Goal: Information Seeking & Learning: Check status

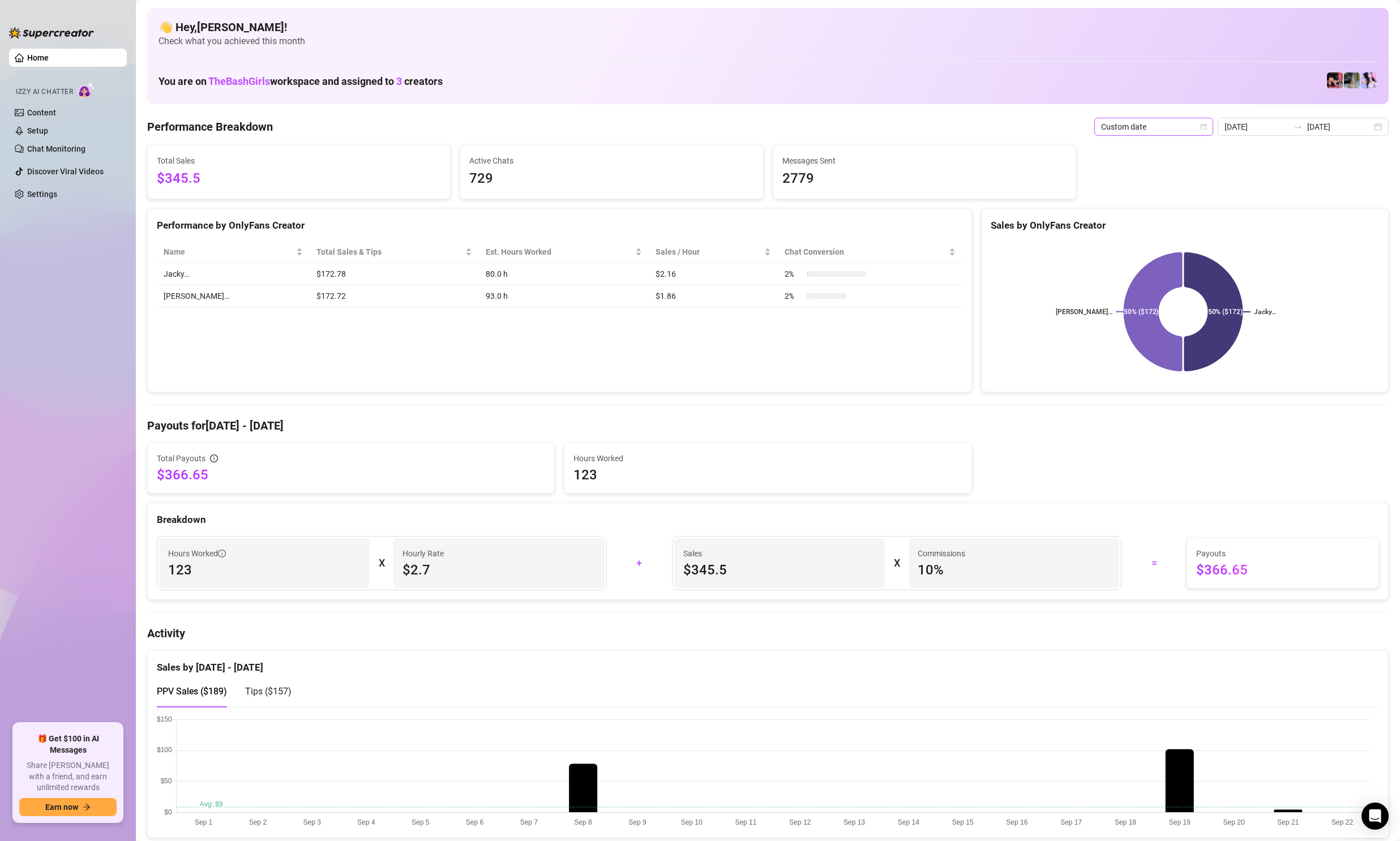
click at [1206, 128] on icon "calendar" at bounding box center [1204, 127] width 6 height 6
click at [1143, 205] on div "Last 90 days" at bounding box center [1156, 203] width 101 height 12
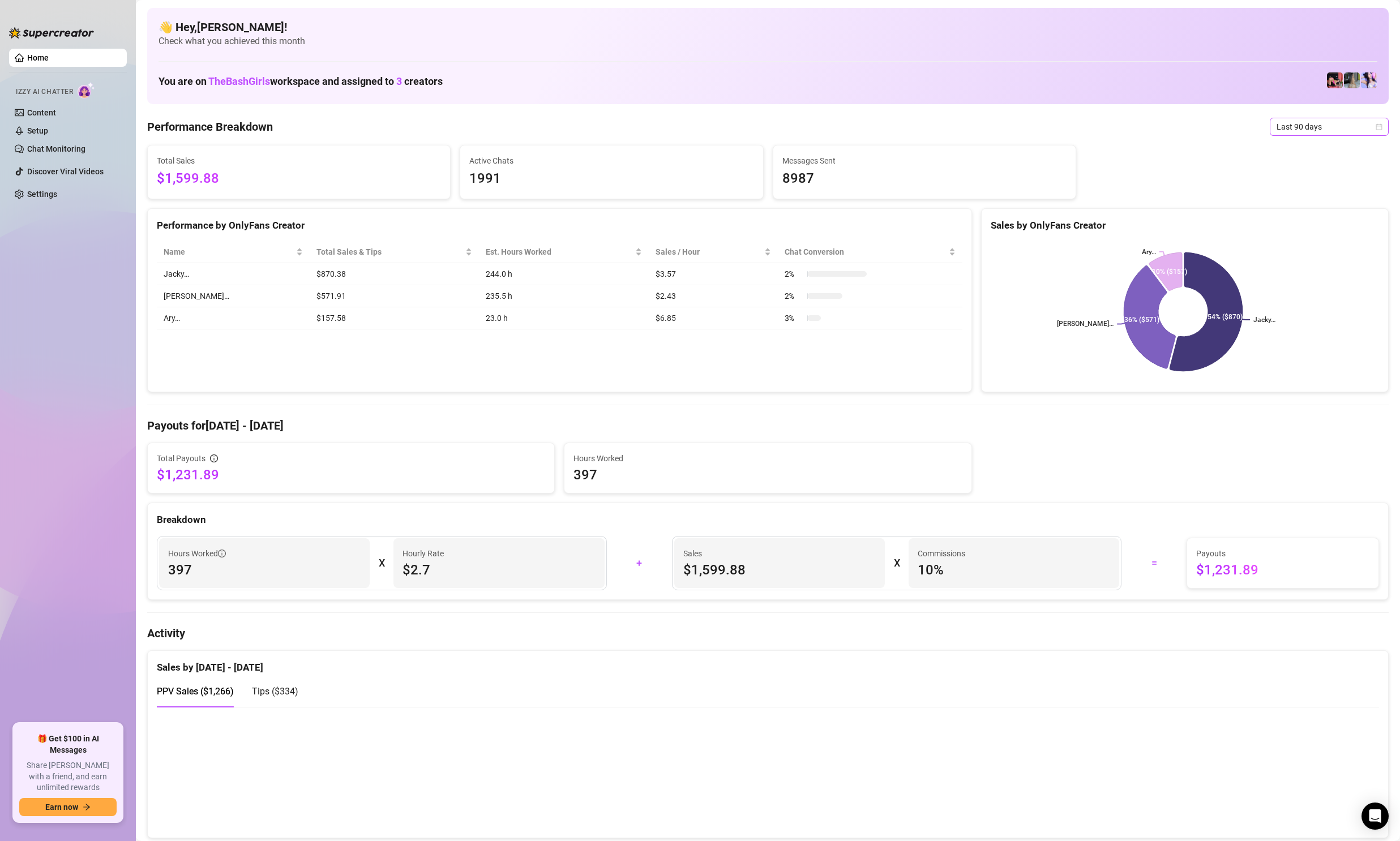
click at [1277, 125] on span "Last 90 days" at bounding box center [1329, 127] width 105 height 17
click at [1306, 223] on div "Custom date" at bounding box center [1319, 221] width 101 height 12
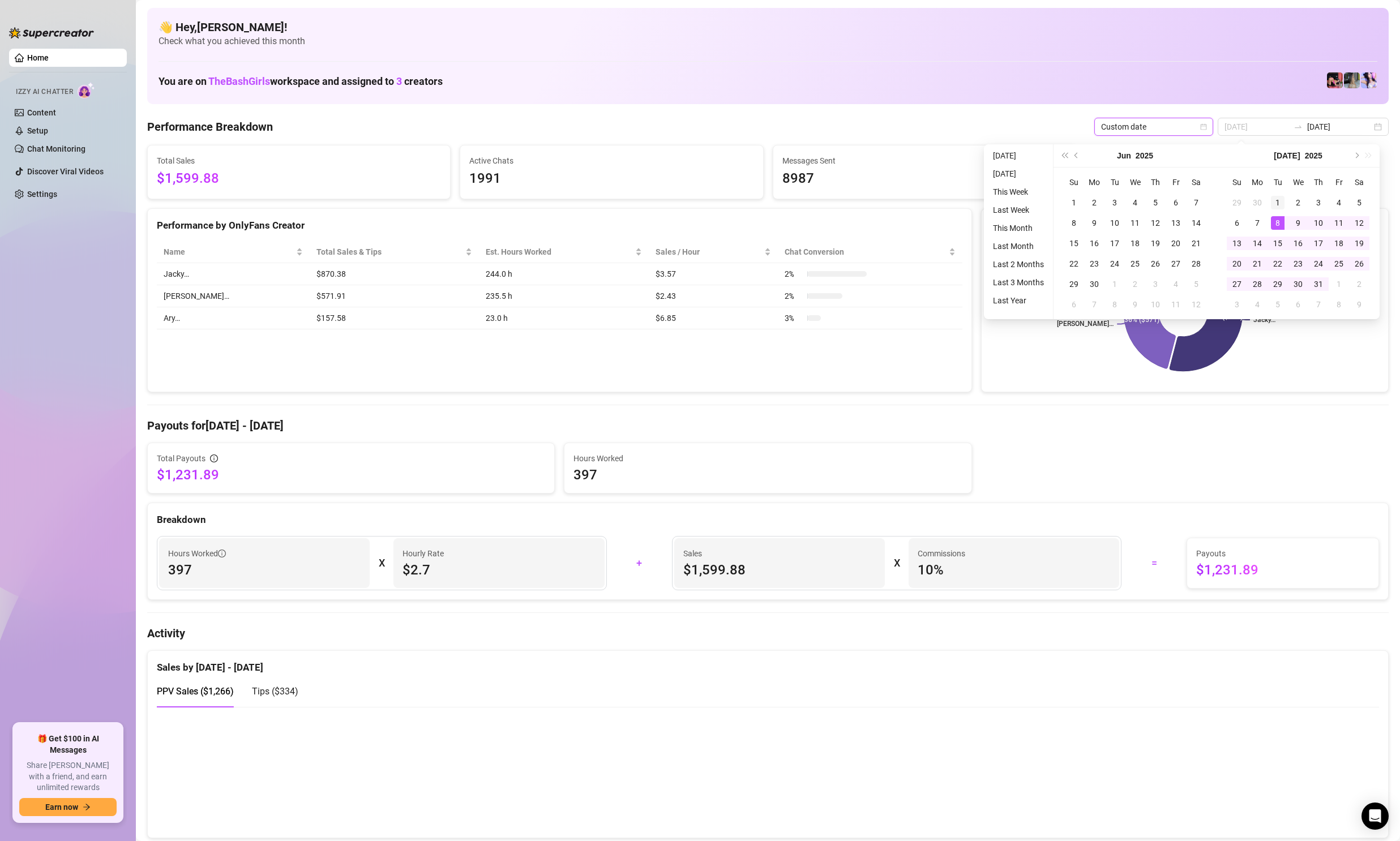
type input "[DATE]"
click at [1278, 201] on div "1" at bounding box center [1277, 203] width 14 height 14
click at [1353, 156] on button "Next month (PageDown)" at bounding box center [1356, 155] width 12 height 23
click at [1352, 157] on button "Next month (PageDown)" at bounding box center [1356, 155] width 12 height 23
type input "[DATE]"
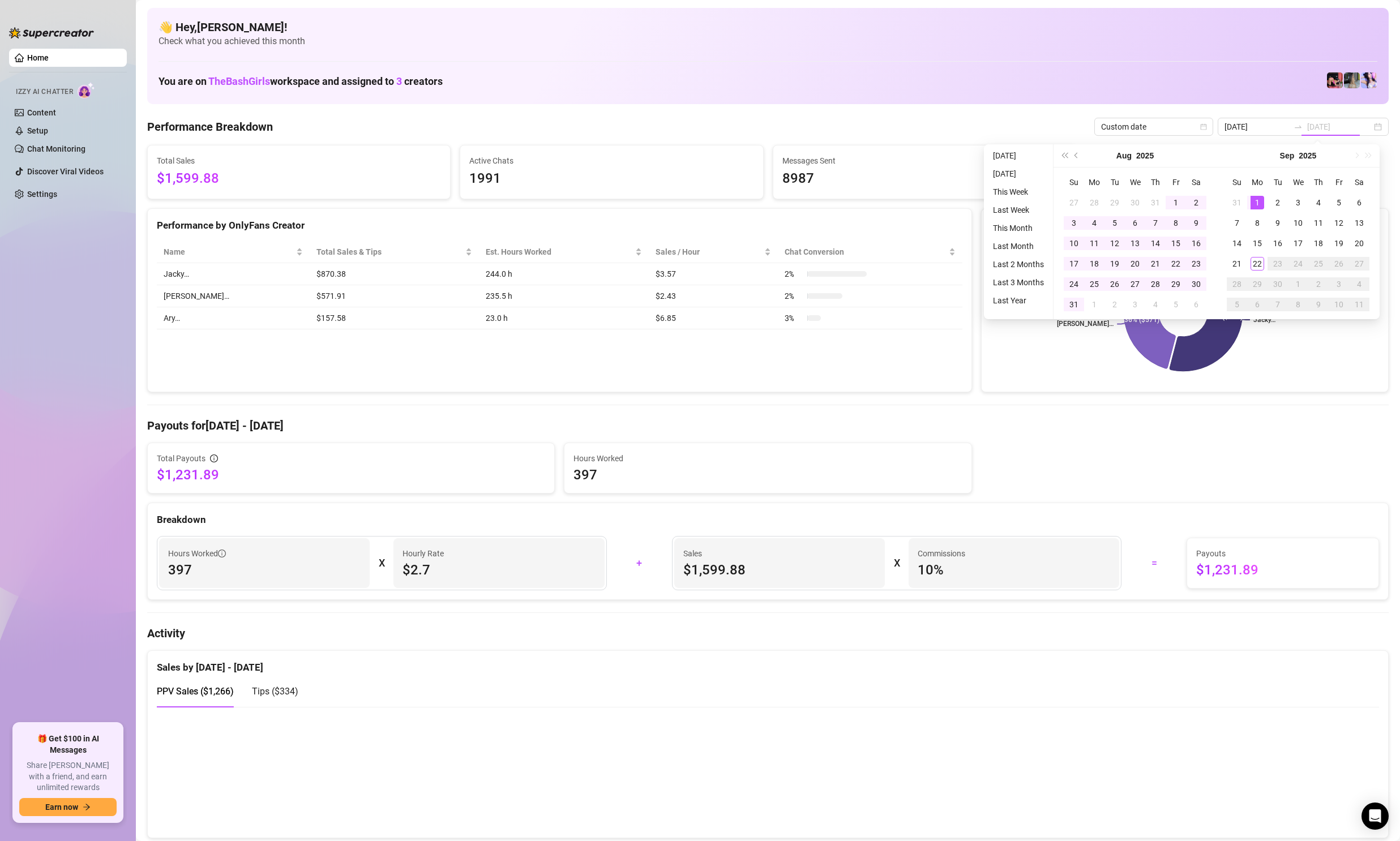
click at [1259, 205] on div "1" at bounding box center [1257, 203] width 14 height 14
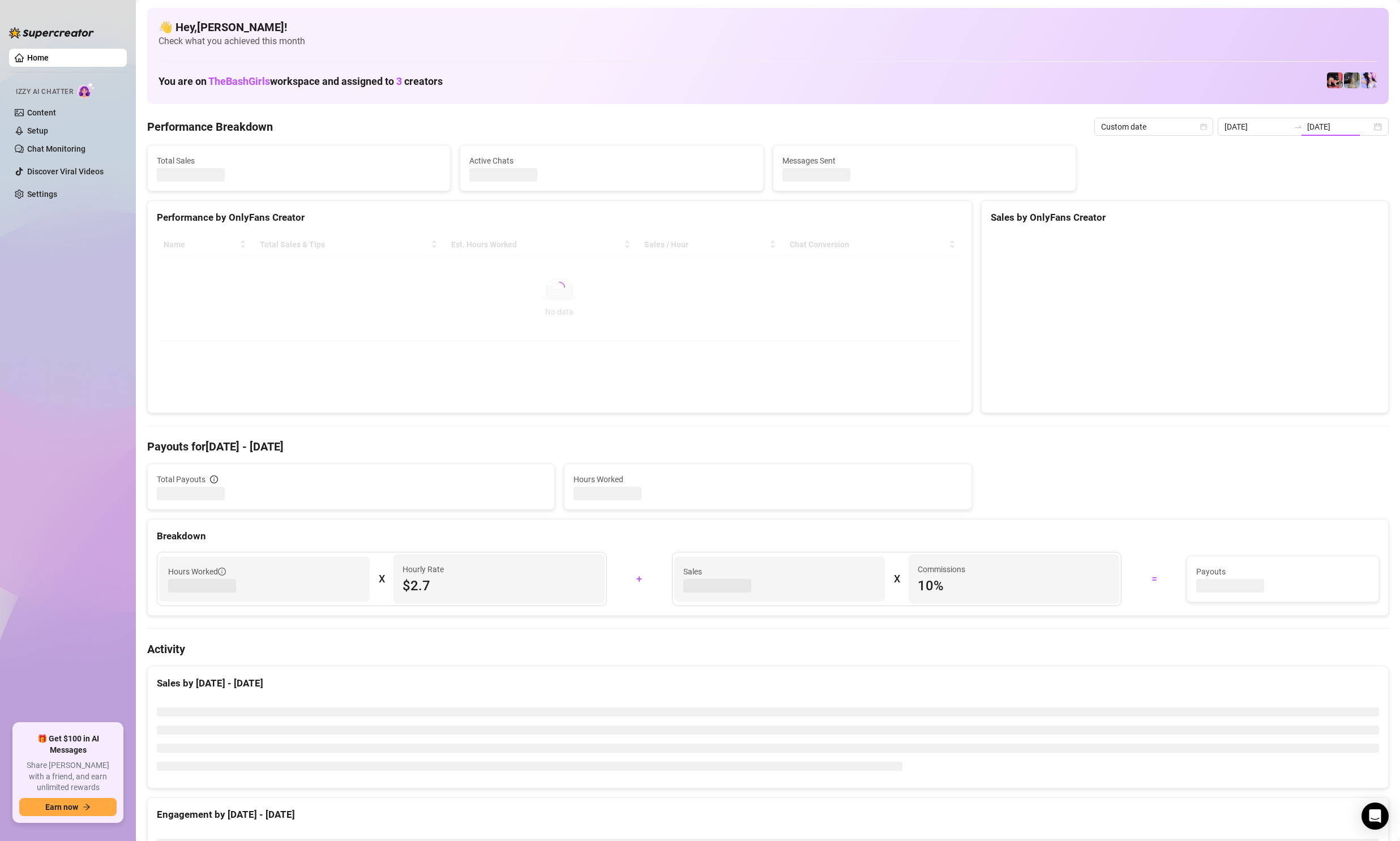
type input "[DATE]"
click at [1273, 127] on input "[DATE]" at bounding box center [1256, 127] width 64 height 12
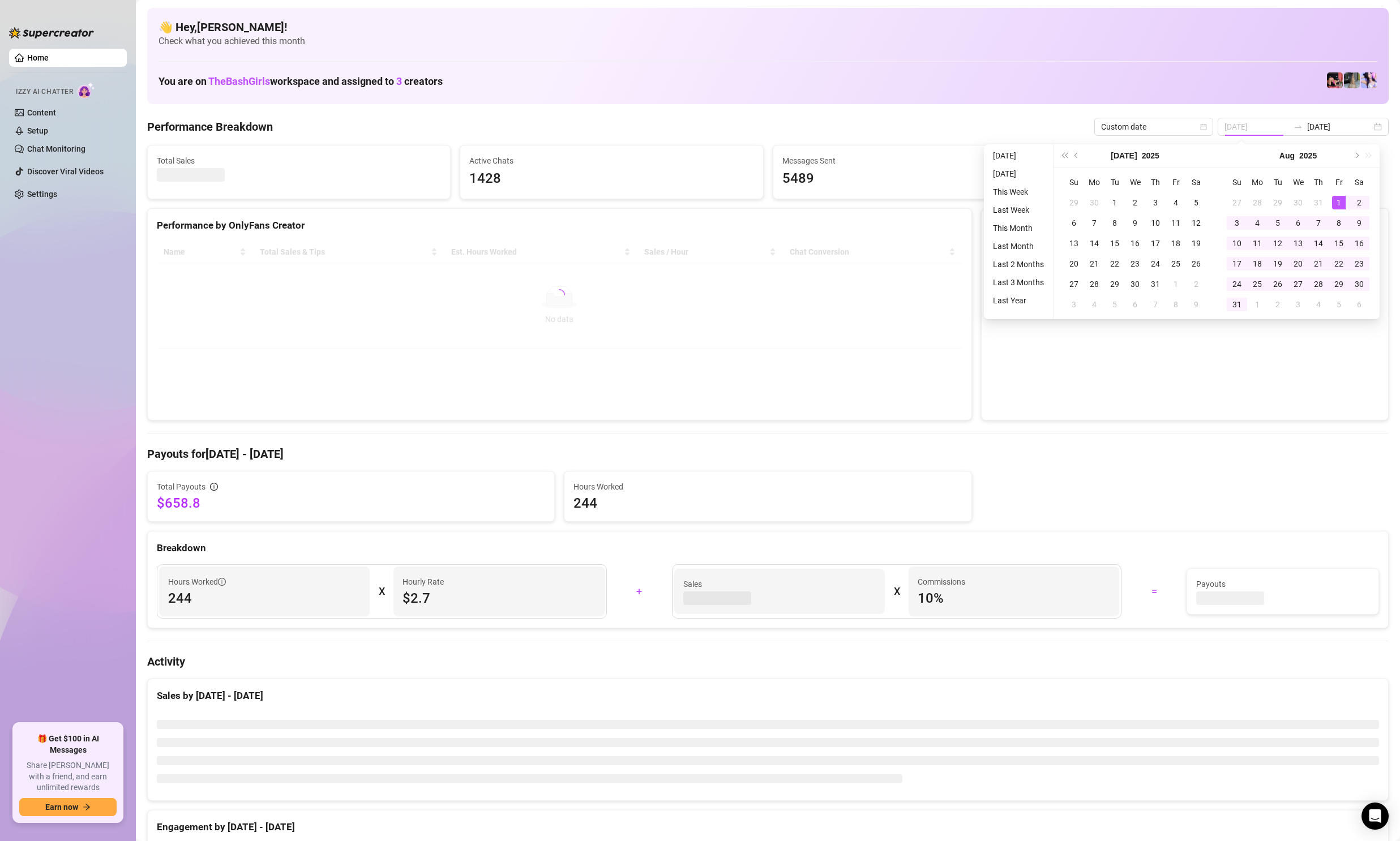
click at [1338, 202] on div "1" at bounding box center [1339, 203] width 14 height 14
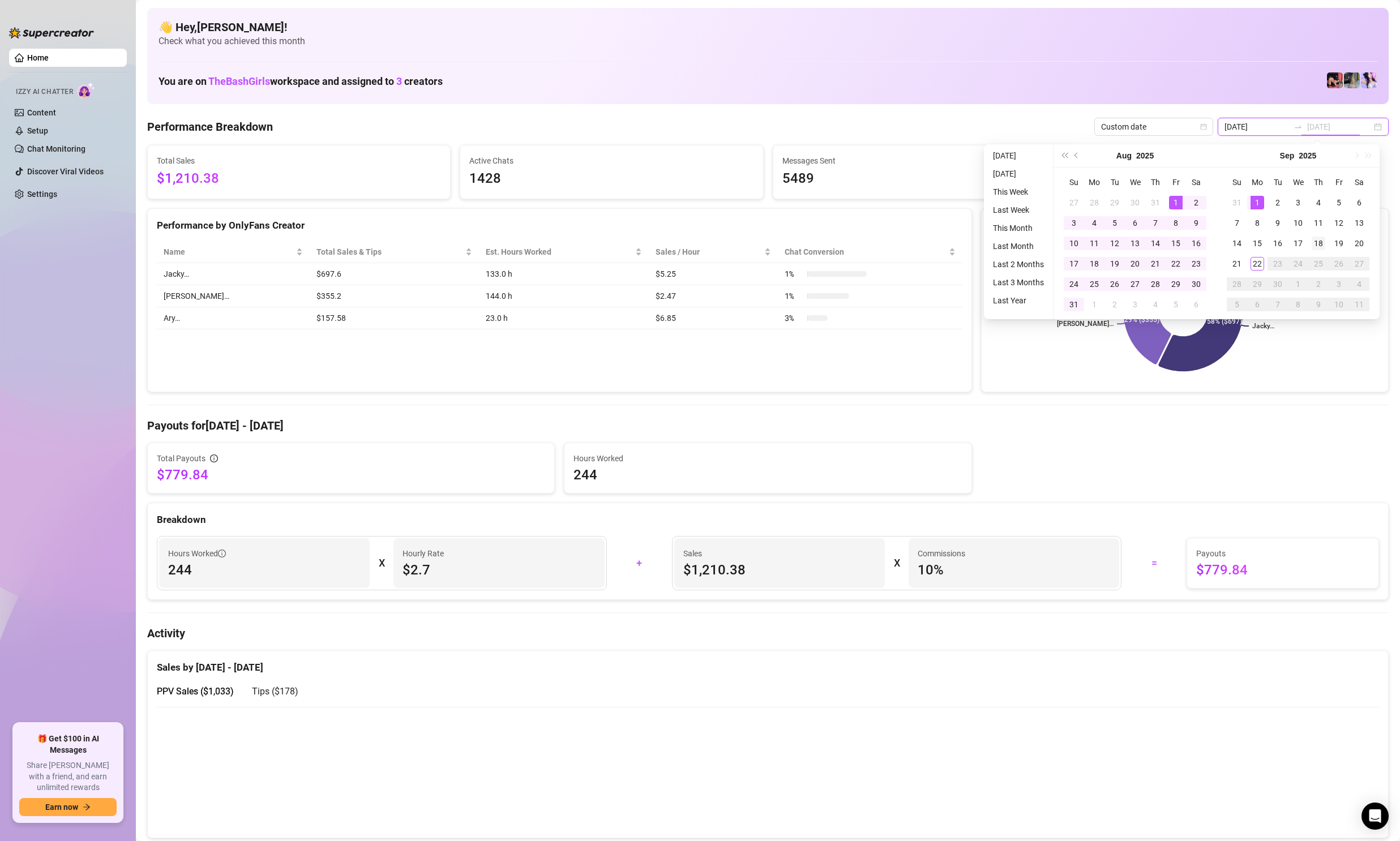
type input "[DATE]"
click at [1262, 203] on div "1" at bounding box center [1257, 203] width 14 height 14
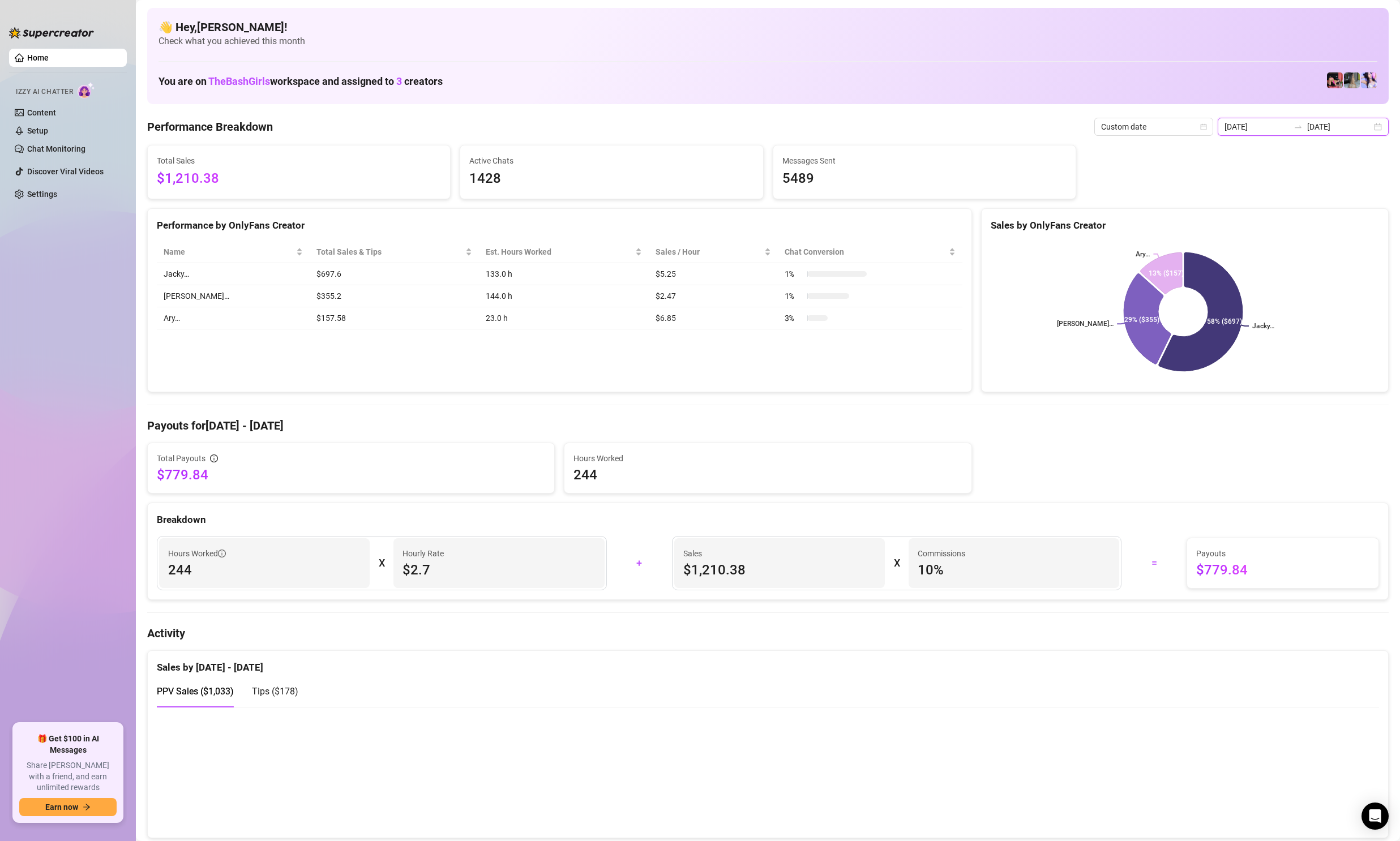
click at [1271, 123] on input "[DATE]" at bounding box center [1256, 127] width 64 height 12
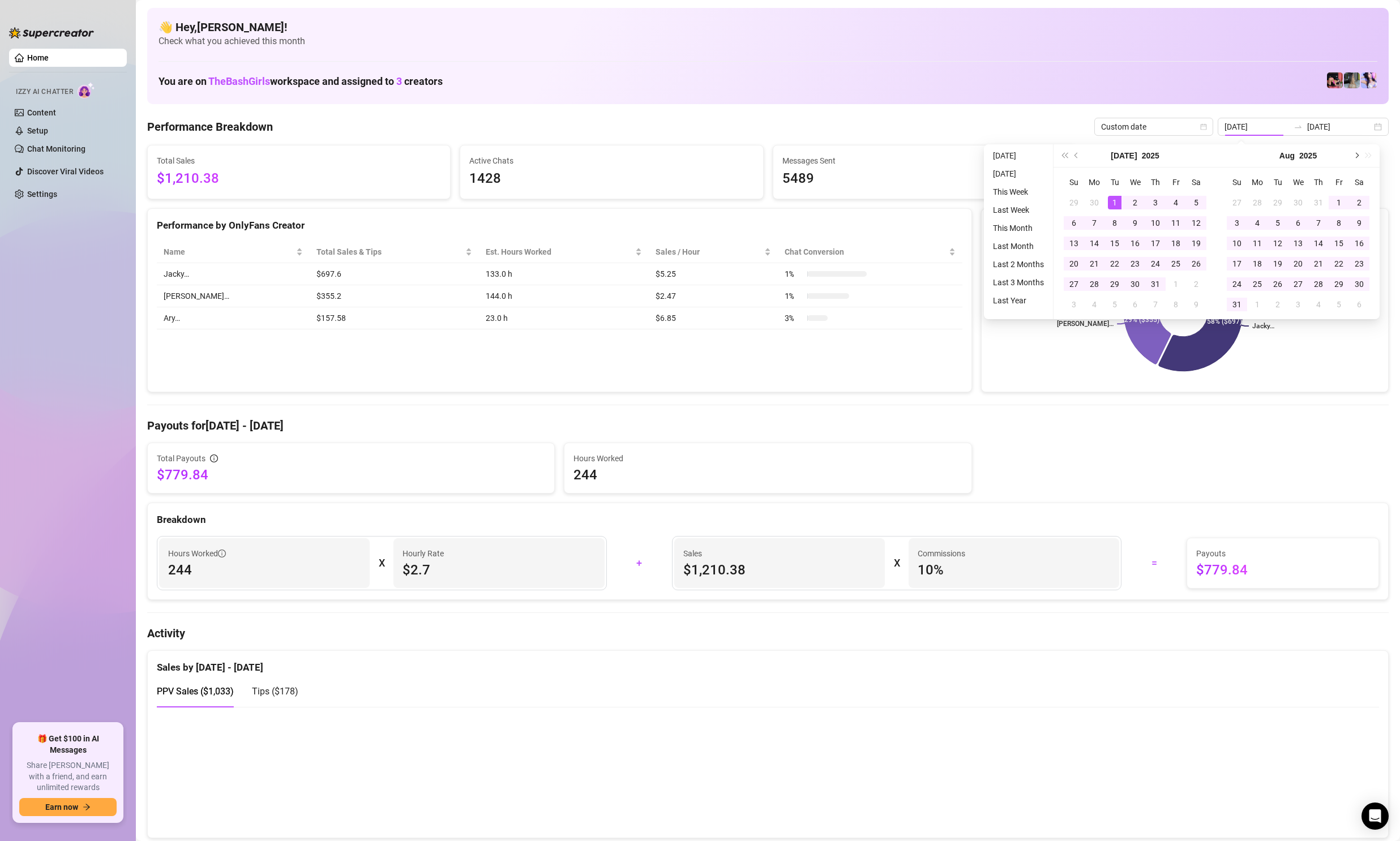
click at [1353, 157] on button "Next month (PageDown)" at bounding box center [1356, 155] width 12 height 23
type input "[DATE]"
click at [1262, 201] on div "1" at bounding box center [1257, 203] width 14 height 14
type input "[DATE]"
click at [1258, 266] on div "22" at bounding box center [1257, 264] width 14 height 14
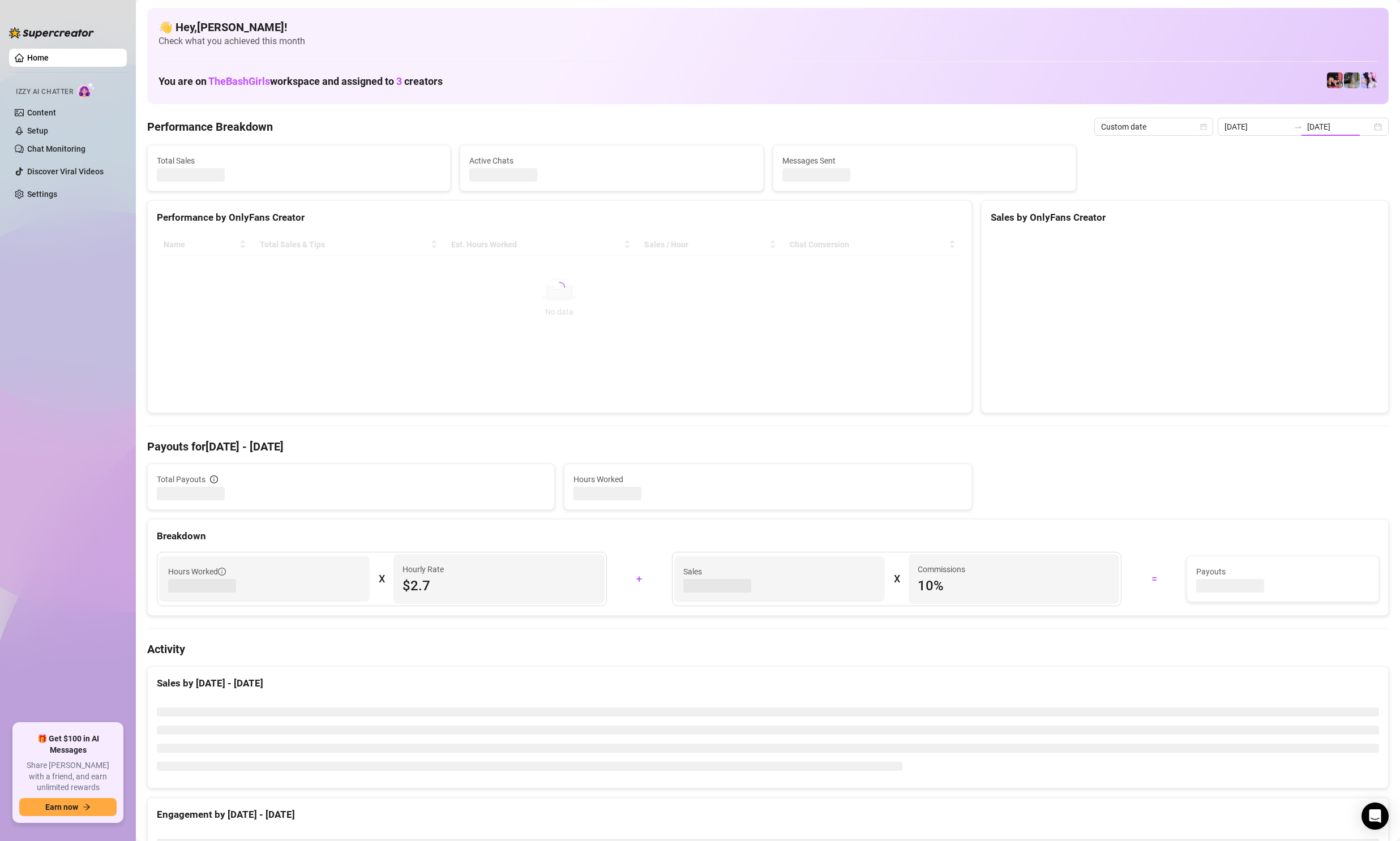
type input "[DATE]"
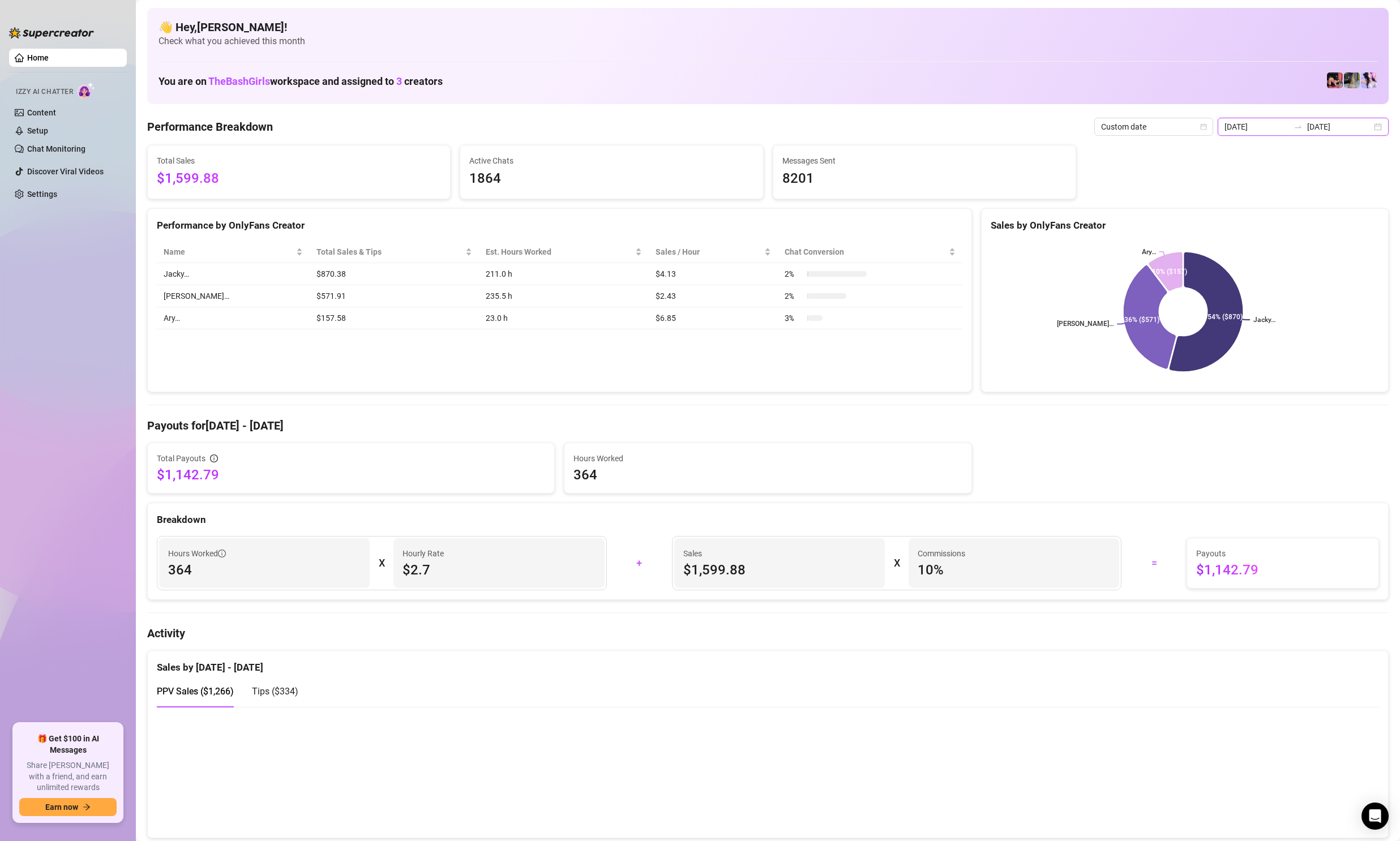
click at [1270, 129] on input "[DATE]" at bounding box center [1256, 127] width 64 height 12
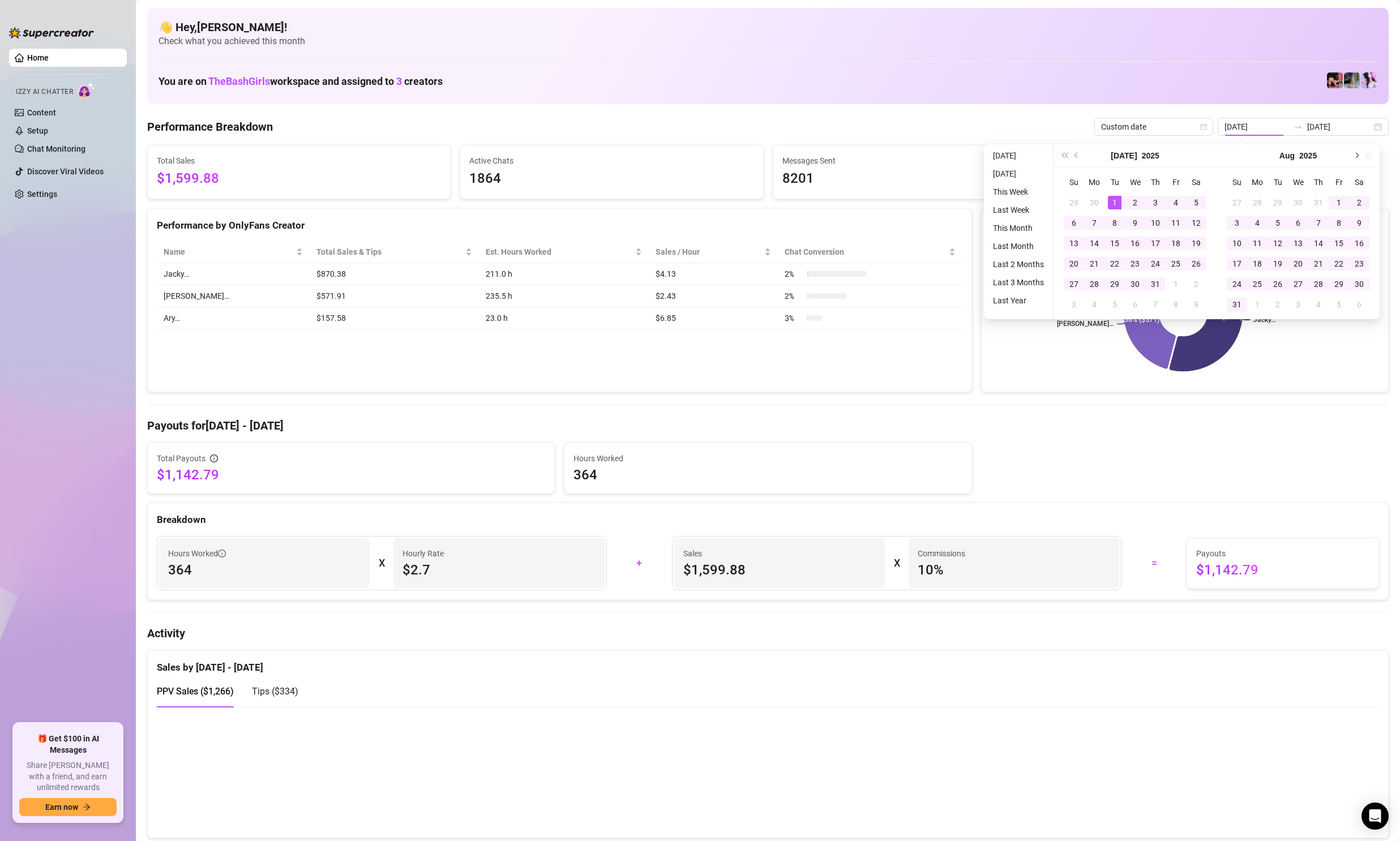
click at [1351, 161] on button "Next month (PageDown)" at bounding box center [1356, 155] width 12 height 23
type input "[DATE]"
click at [1256, 201] on div "1" at bounding box center [1257, 203] width 14 height 14
type input "[DATE]"
click at [1258, 264] on div "22" at bounding box center [1257, 264] width 14 height 14
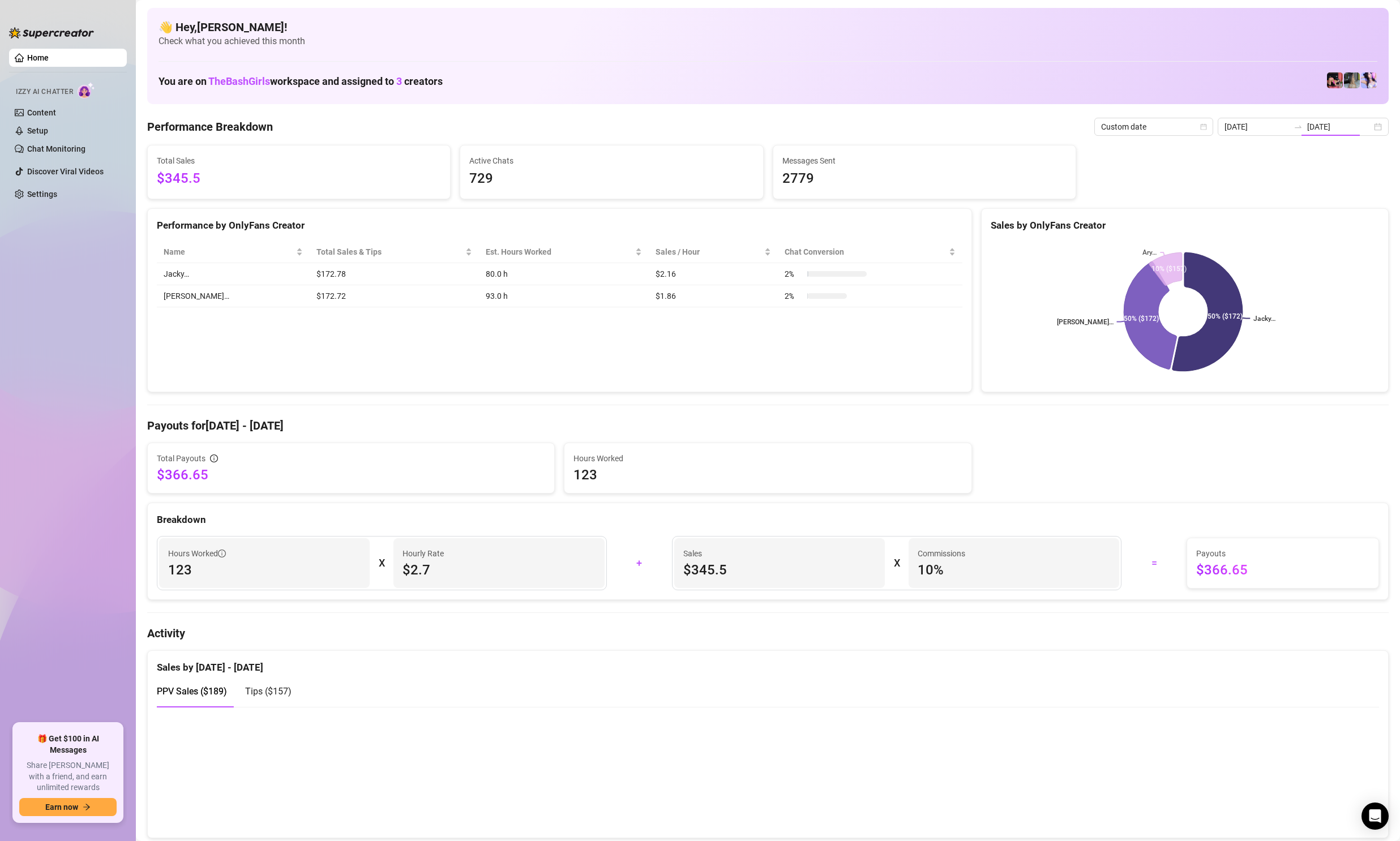
type input "[DATE]"
click at [1183, 129] on span "Custom date" at bounding box center [1154, 127] width 105 height 17
click at [1146, 151] on div "Last 24 hours" at bounding box center [1156, 149] width 101 height 12
